Goal: Unclear

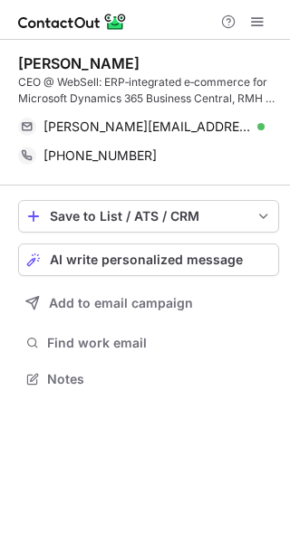
scroll to position [367, 290]
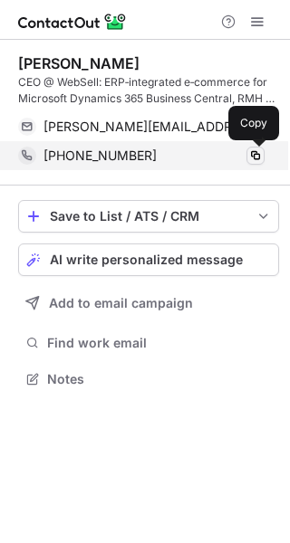
click at [256, 155] on span at bounding box center [255, 155] width 14 height 14
